Goal: Task Accomplishment & Management: Complete application form

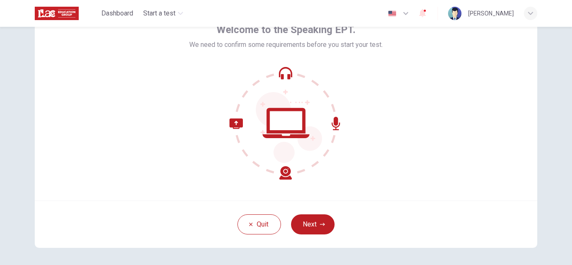
scroll to position [51, 0]
click at [426, 14] on icon "button" at bounding box center [422, 13] width 7 height 8
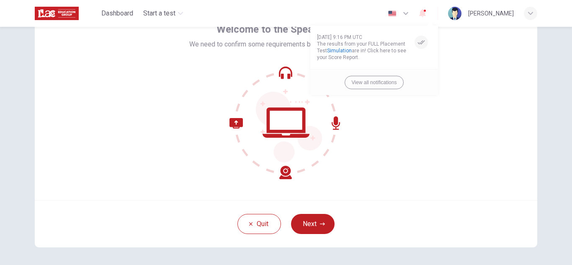
click at [430, 14] on div at bounding box center [286, 132] width 572 height 265
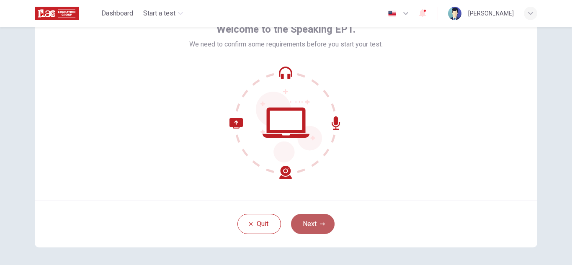
click at [313, 222] on button "Next" at bounding box center [313, 224] width 44 height 20
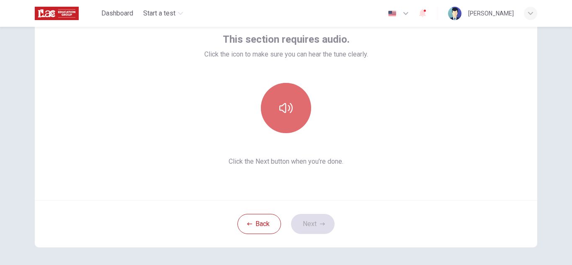
click at [282, 116] on button "button" at bounding box center [286, 108] width 50 height 50
click at [291, 126] on button "button" at bounding box center [286, 108] width 50 height 50
click at [283, 114] on icon "button" at bounding box center [285, 107] width 13 height 13
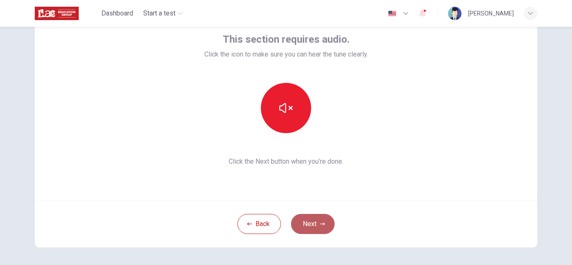
click at [309, 221] on button "Next" at bounding box center [313, 224] width 44 height 20
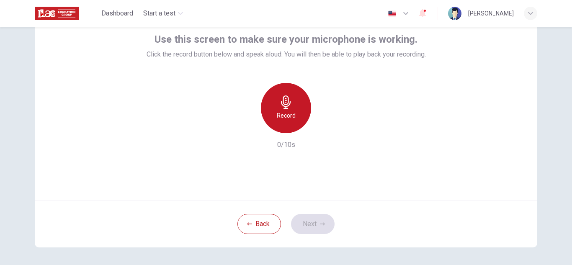
click at [293, 119] on div "Record" at bounding box center [286, 108] width 50 height 50
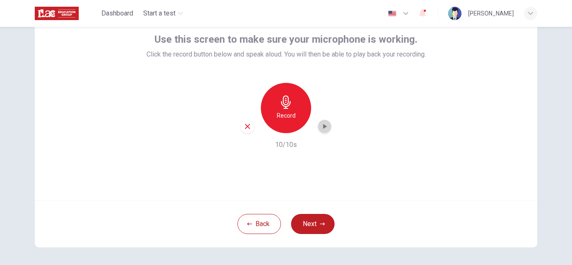
click at [323, 126] on icon "button" at bounding box center [325, 126] width 4 height 5
click at [324, 126] on icon "button" at bounding box center [324, 126] width 6 height 6
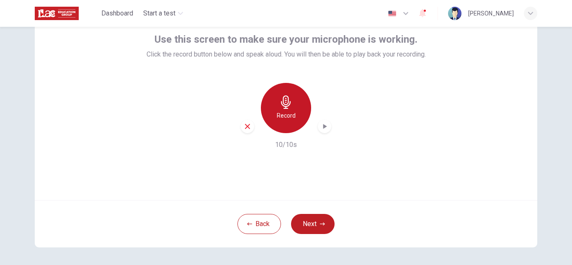
click at [290, 111] on h6 "Record" at bounding box center [286, 115] width 19 height 10
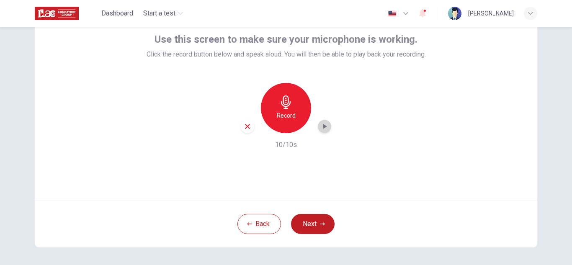
click at [323, 127] on icon "button" at bounding box center [325, 126] width 4 height 5
click at [324, 126] on icon "button" at bounding box center [325, 126] width 4 height 5
click at [324, 127] on icon "button" at bounding box center [324, 126] width 6 height 6
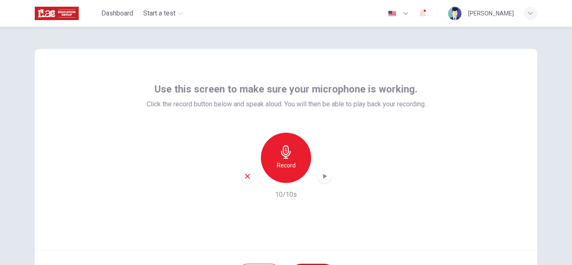
scroll to position [0, 0]
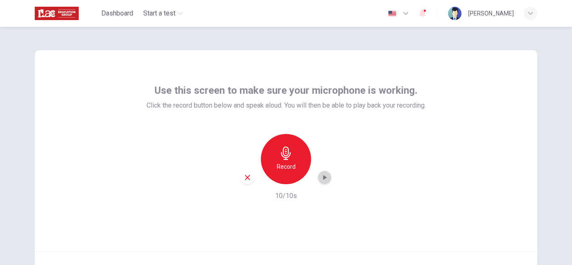
click at [324, 175] on icon "button" at bounding box center [324, 177] width 8 height 8
click at [324, 175] on icon "button" at bounding box center [324, 178] width 6 height 6
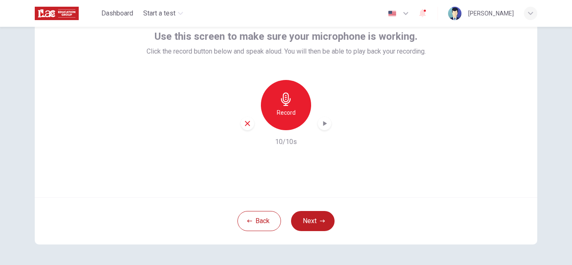
scroll to position [54, 0]
click at [246, 124] on icon "button" at bounding box center [247, 123] width 5 height 5
click at [283, 118] on div "Record" at bounding box center [286, 105] width 50 height 50
click at [323, 123] on icon "button" at bounding box center [325, 123] width 4 height 5
click at [259, 218] on button "Back" at bounding box center [259, 221] width 44 height 20
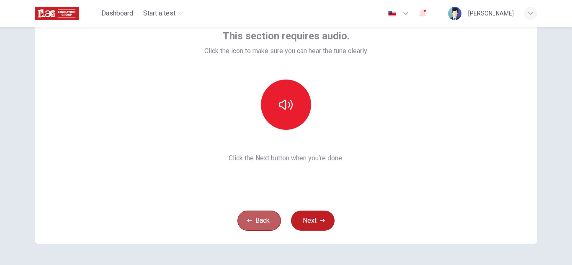
click at [259, 218] on button "Back" at bounding box center [259, 221] width 44 height 20
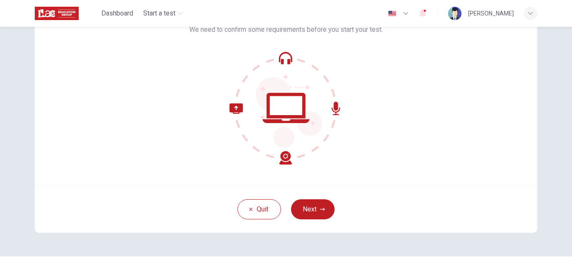
scroll to position [66, 0]
click at [311, 212] on button "Next" at bounding box center [313, 209] width 44 height 20
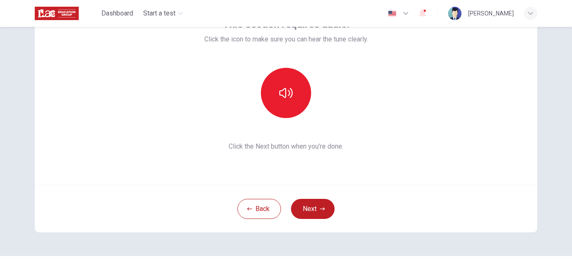
click at [293, 148] on span "Click the Next button when you’re done." at bounding box center [286, 146] width 164 height 10
click at [339, 162] on div "This section requires audio. Click the icon to make sure you can hear the tune …" at bounding box center [286, 84] width 502 height 201
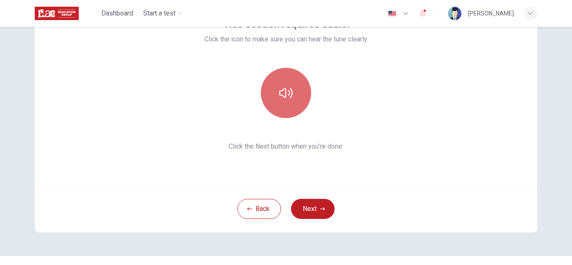
click at [289, 101] on button "button" at bounding box center [286, 93] width 50 height 50
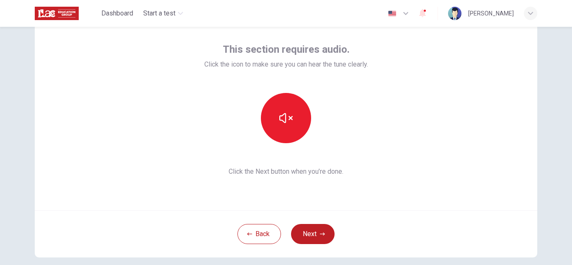
scroll to position [41, 0]
click at [309, 228] on button "Next" at bounding box center [313, 234] width 44 height 20
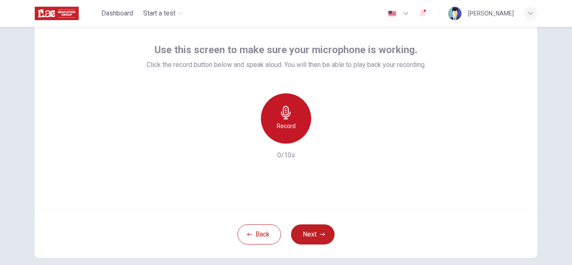
click at [288, 132] on div "Record" at bounding box center [286, 118] width 50 height 50
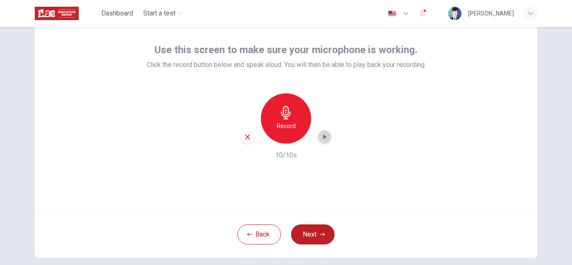
click at [322, 140] on icon "button" at bounding box center [324, 137] width 8 height 8
click at [325, 136] on icon "button" at bounding box center [324, 137] width 8 height 8
click at [325, 138] on icon "button" at bounding box center [324, 137] width 8 height 8
click at [426, 14] on icon "button" at bounding box center [422, 13] width 10 height 10
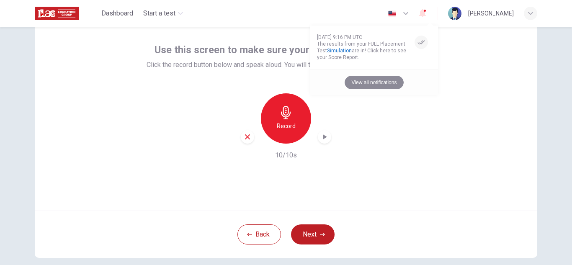
click at [370, 81] on button "View all notifications" at bounding box center [373, 82] width 59 height 13
